Goal: Obtain resource: Download file/media

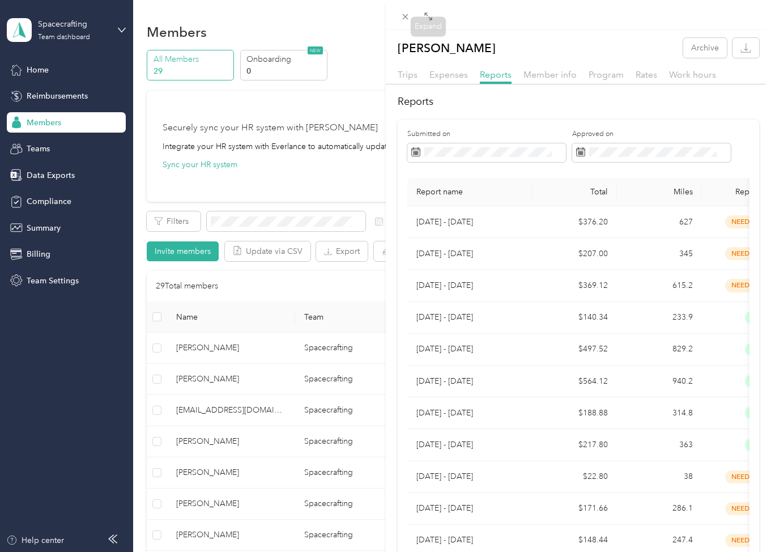
drag, startPoint x: 412, startPoint y: 19, endPoint x: 479, endPoint y: 82, distance: 92.2
click at [403, 19] on icon at bounding box center [406, 17] width 10 height 10
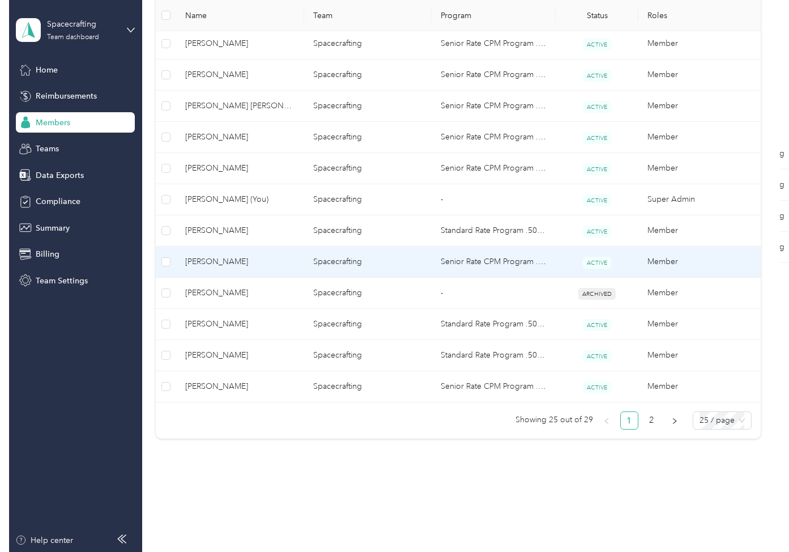
scroll to position [709, 0]
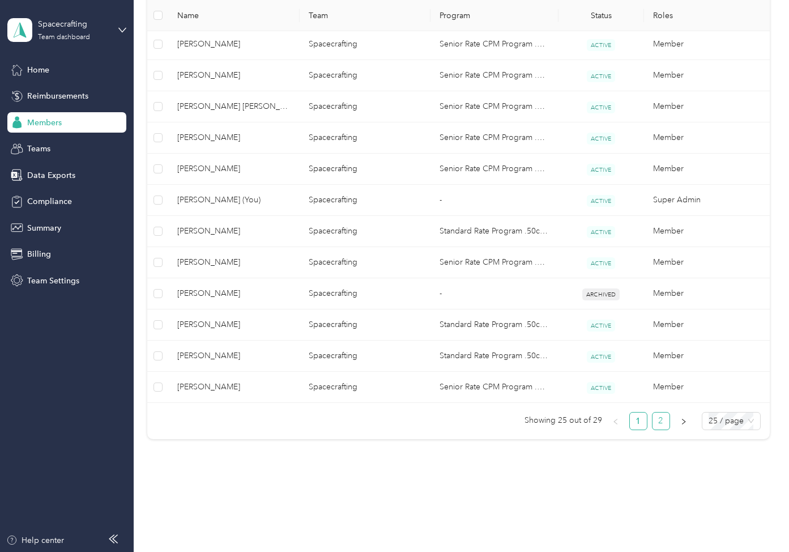
click at [665, 421] on link "2" at bounding box center [661, 420] width 17 height 17
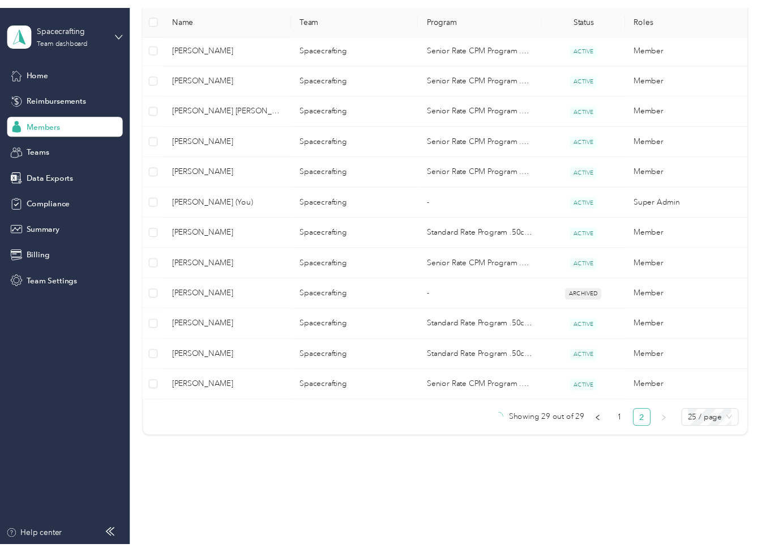
scroll to position [69, 0]
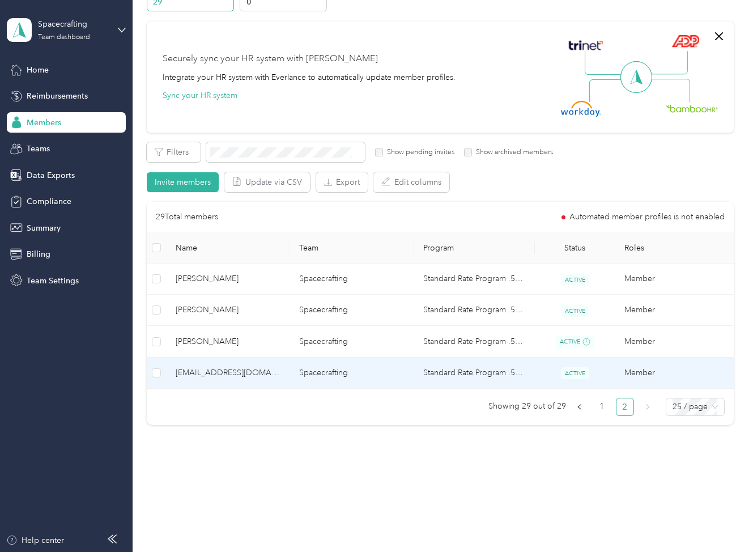
click at [478, 373] on td "Standard Rate Program .50c/m" at bounding box center [474, 372] width 121 height 31
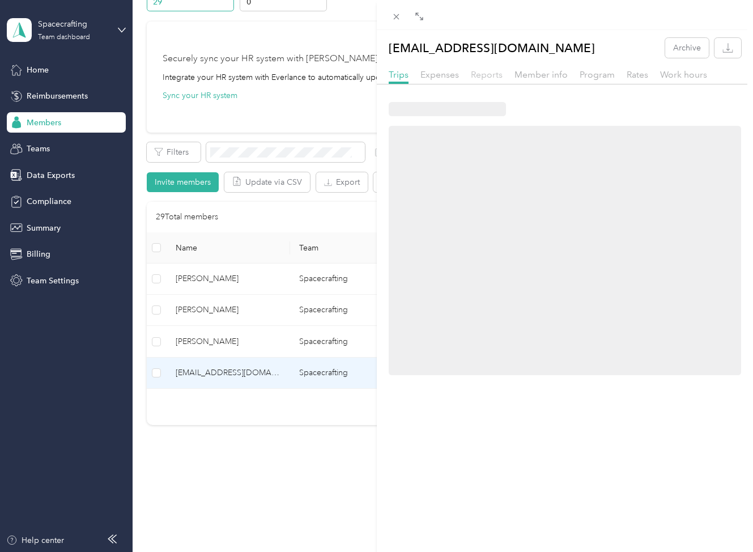
click at [480, 74] on span "Reports" at bounding box center [487, 74] width 32 height 11
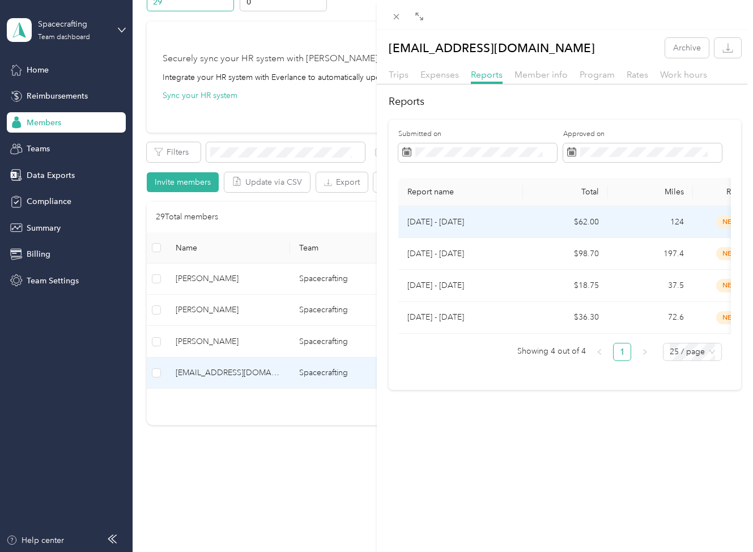
click at [567, 221] on td "$62.00" at bounding box center [565, 222] width 85 height 32
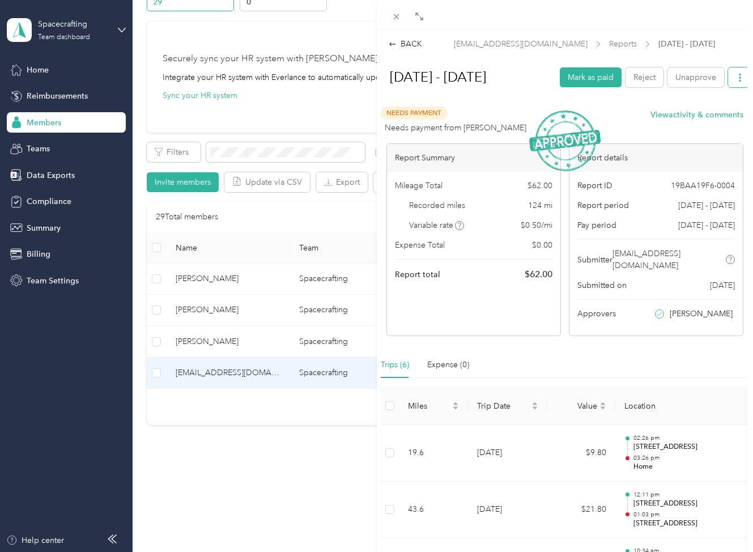
click at [740, 85] on button "button" at bounding box center [740, 77] width 24 height 20
click at [698, 127] on li "Download" at bounding box center [708, 131] width 78 height 20
click at [702, 125] on span "Download" at bounding box center [707, 131] width 37 height 12
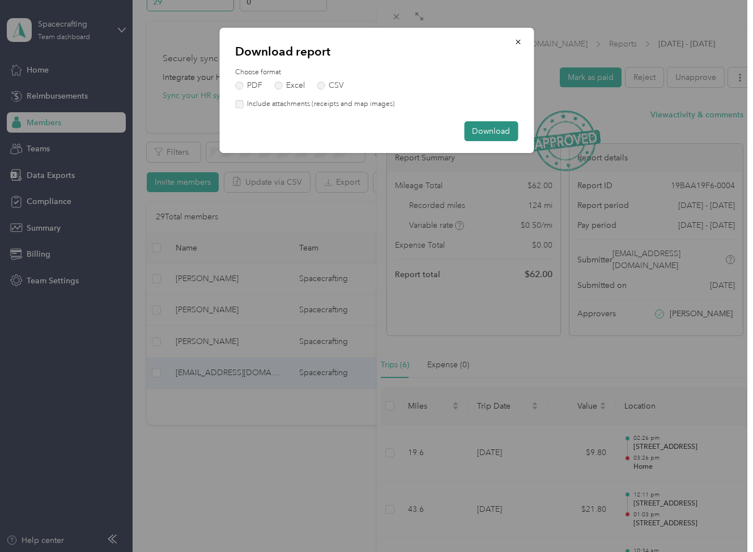
click at [492, 123] on button "Download" at bounding box center [491, 131] width 54 height 20
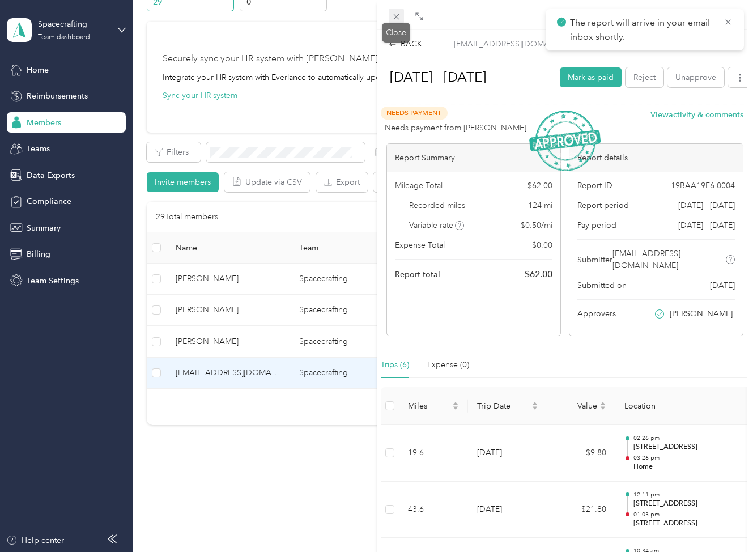
click at [400, 14] on icon at bounding box center [396, 17] width 10 height 10
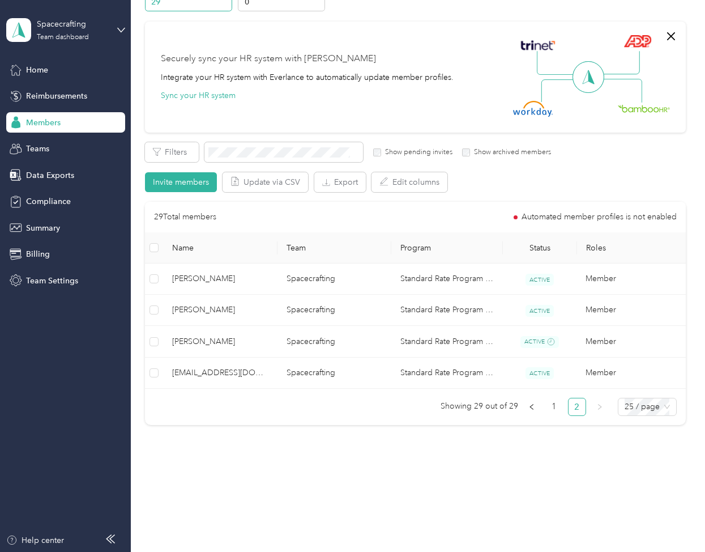
click at [439, 26] on div "Securely sync your HR system with Everlance Integrate your HR system with Everl…" at bounding box center [415, 77] width 541 height 111
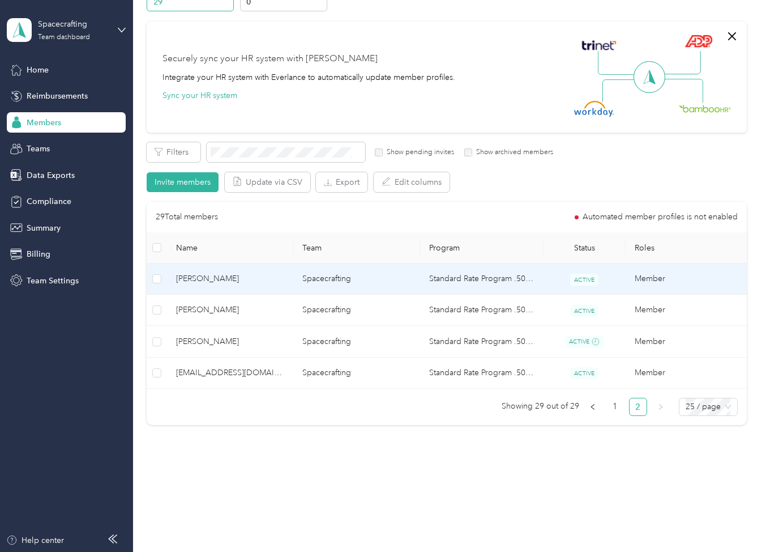
click at [463, 272] on td "Standard Rate Program .50c/m" at bounding box center [481, 278] width 123 height 31
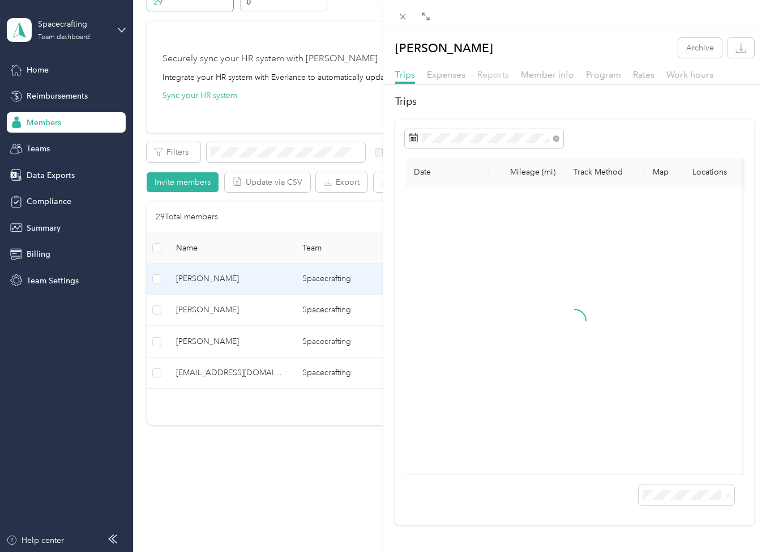
click at [497, 79] on span "Reports" at bounding box center [494, 74] width 32 height 11
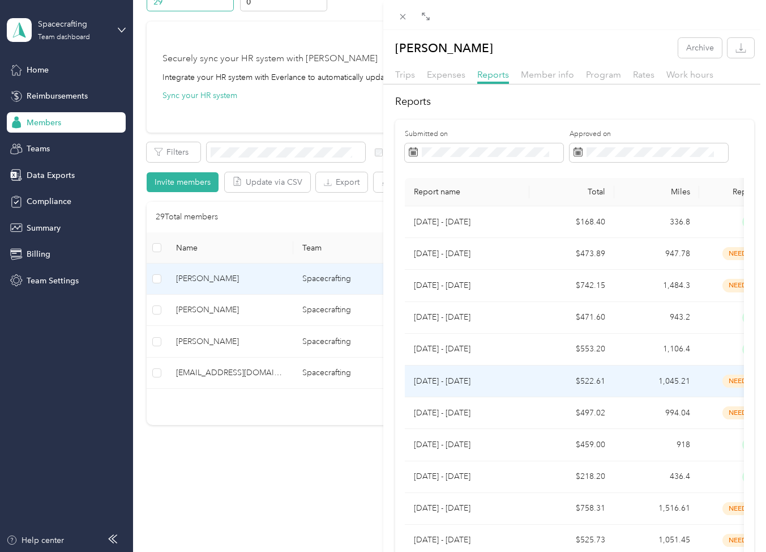
click at [546, 374] on td "$522.61" at bounding box center [572, 381] width 85 height 32
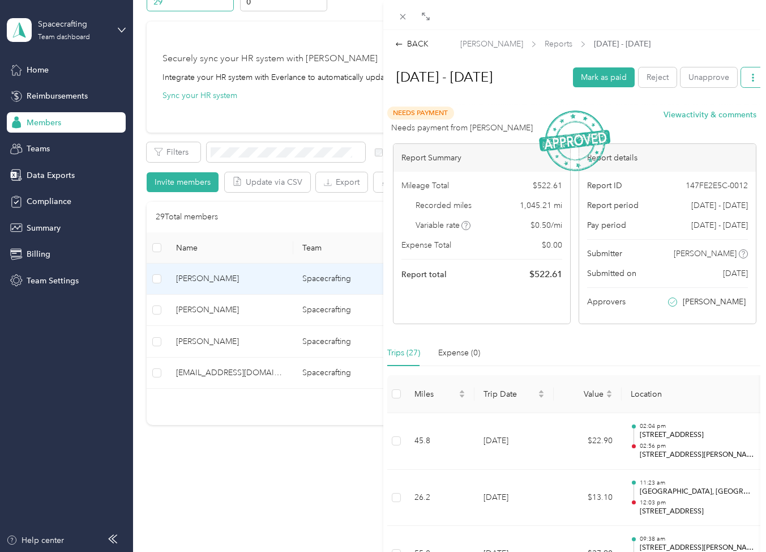
click at [753, 82] on span "button" at bounding box center [753, 78] width 8 height 10
click at [709, 125] on span "Download" at bounding box center [720, 131] width 37 height 12
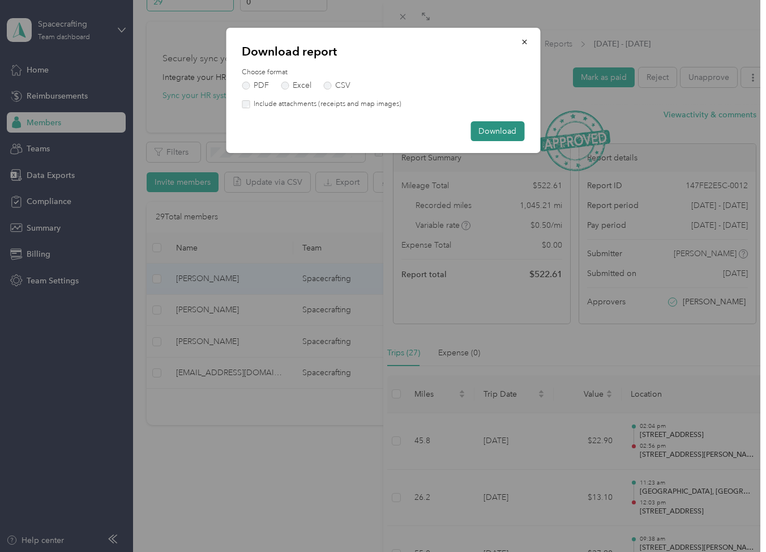
click at [490, 136] on button "Download" at bounding box center [498, 131] width 54 height 20
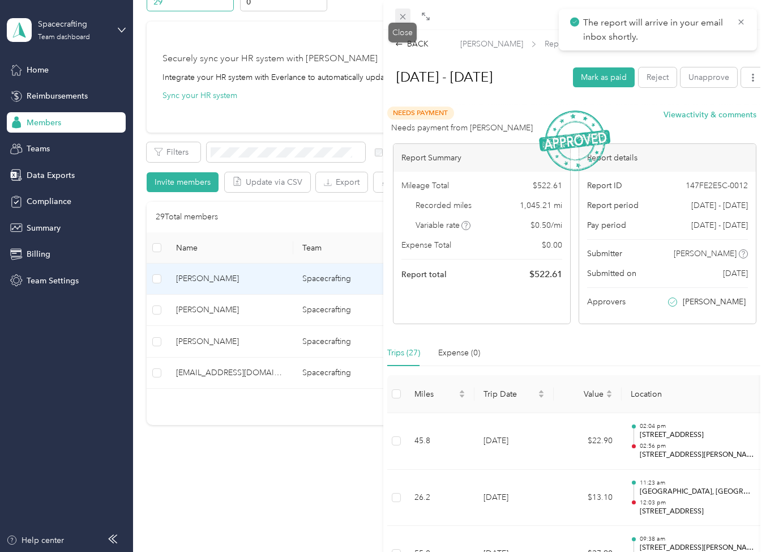
click at [404, 18] on icon at bounding box center [403, 17] width 10 height 10
